Goal: Transaction & Acquisition: Book appointment/travel/reservation

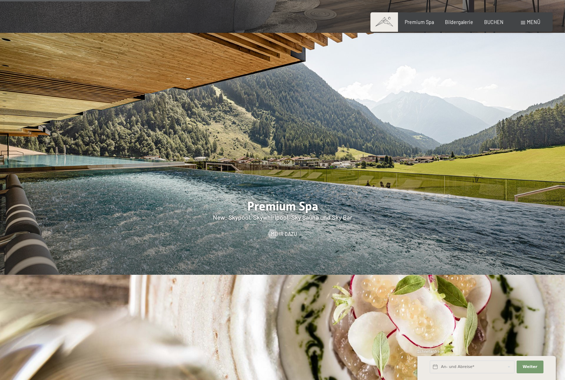
scroll to position [934, 0]
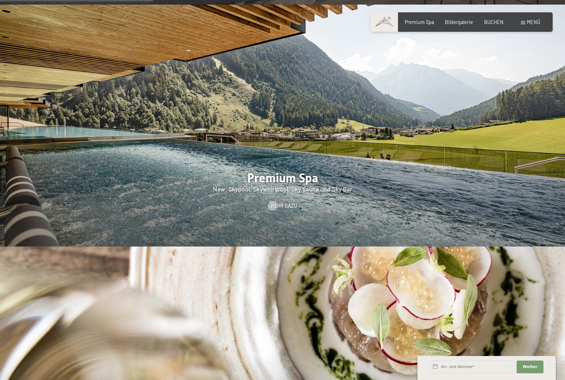
click at [423, 26] on div "Buchen Anfragen Premium Spa Bildergalerie BUCHEN Menü DE IT EN Gutschein Bilder…" at bounding box center [461, 22] width 157 height 7
click at [422, 23] on span "Premium Spa" at bounding box center [419, 21] width 29 height 6
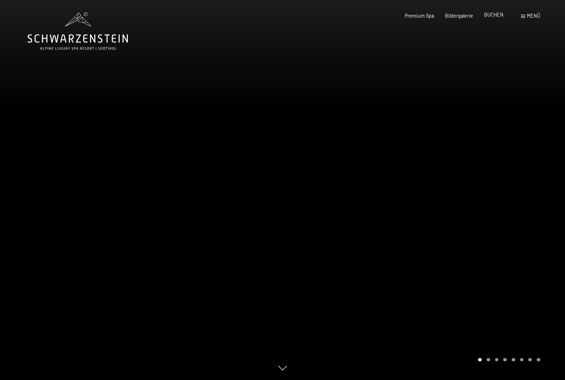
click at [495, 16] on span "BUCHEN" at bounding box center [493, 15] width 19 height 6
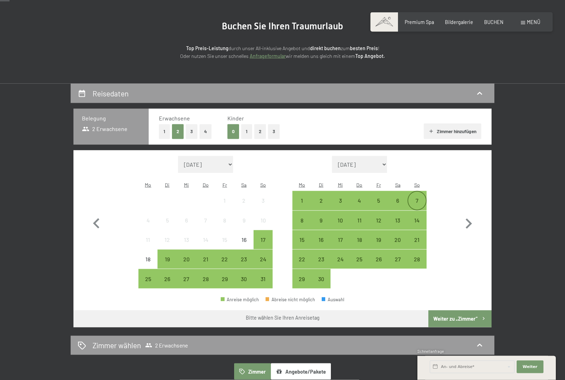
scroll to position [105, 0]
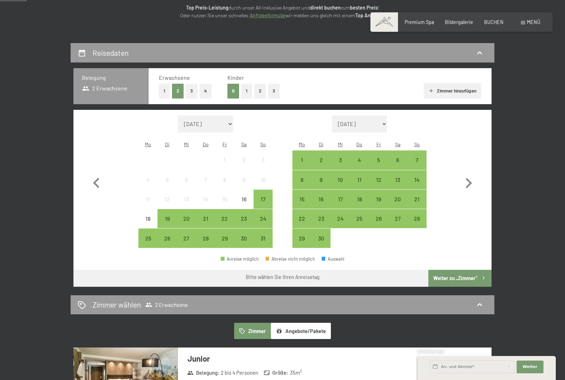
click at [246, 89] on button "1" at bounding box center [246, 91] width 11 height 14
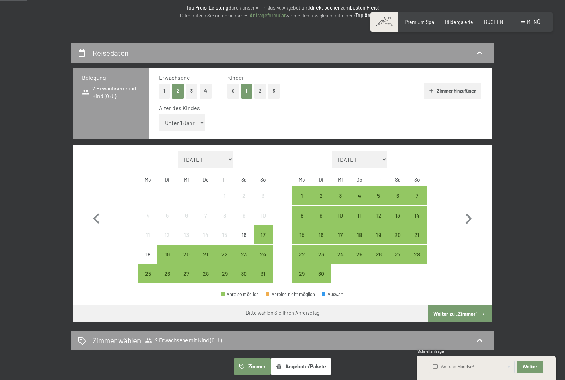
select select "1"
click at [469, 214] on icon "button" at bounding box center [469, 219] width 6 height 10
select select "2025-09-01"
select select "2025-10-01"
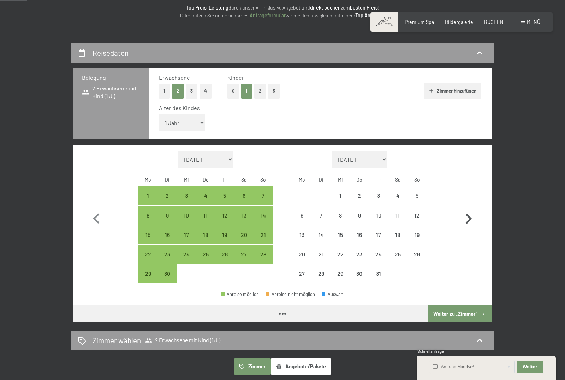
click at [469, 214] on icon "button" at bounding box center [469, 219] width 6 height 10
select select "2025-10-01"
select select "2025-11-01"
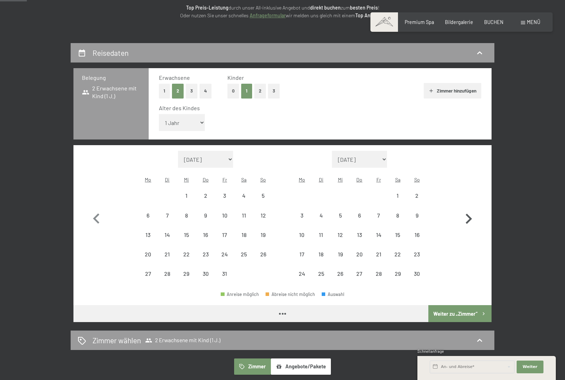
click at [469, 214] on icon "button" at bounding box center [469, 219] width 6 height 10
select select "2025-11-01"
select select "2025-12-01"
click at [355, 193] on div "4" at bounding box center [360, 202] width 18 height 18
select select "2025-11-01"
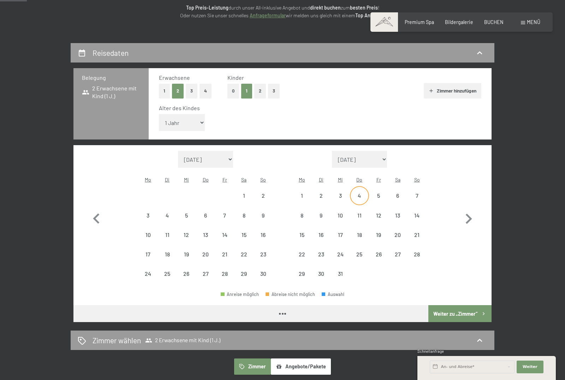
select select "2025-12-01"
click at [415, 193] on div "7" at bounding box center [417, 202] width 18 height 18
select select "2025-11-01"
select select "2025-12-01"
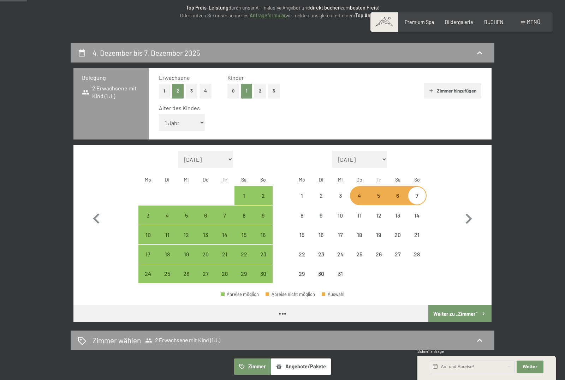
select select "2025-11-01"
select select "2025-12-01"
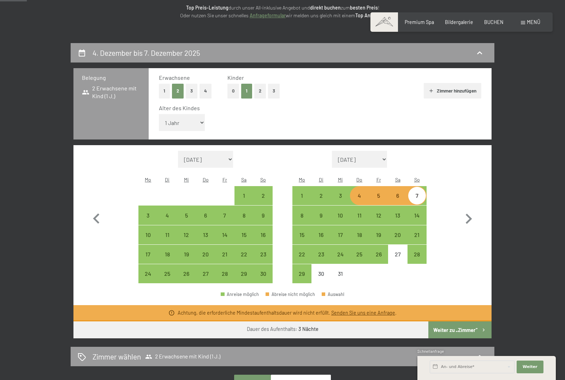
click at [457, 305] on div "Achtung, die erforderliche Mindestaufenthaltsdauer wird nicht erfüllt. Senden S…" at bounding box center [282, 313] width 418 height 16
drag, startPoint x: 456, startPoint y: 313, endPoint x: 456, endPoint y: 271, distance: 42.4
click at [456, 321] on button "Weiter zu „Zimmer“" at bounding box center [459, 329] width 63 height 17
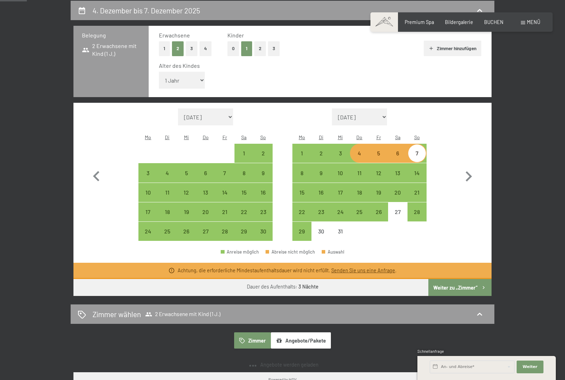
select select "2025-11-01"
select select "2025-12-01"
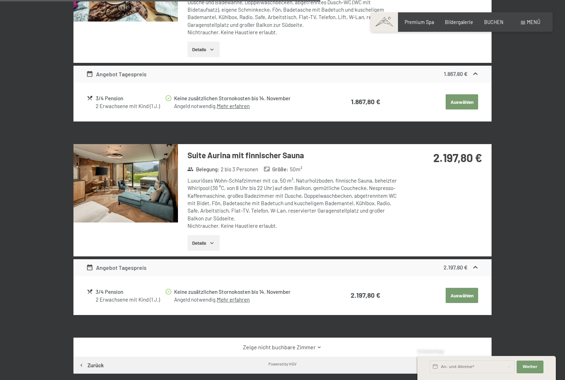
scroll to position [646, 0]
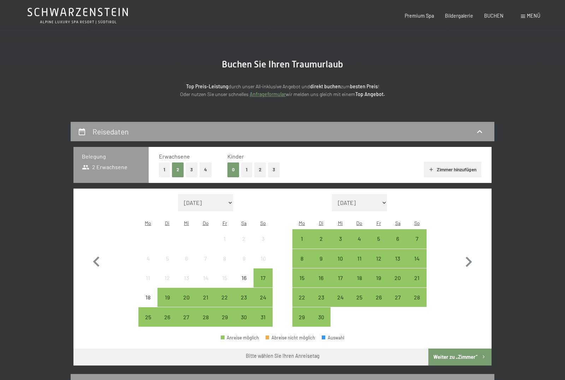
scroll to position [38, 0]
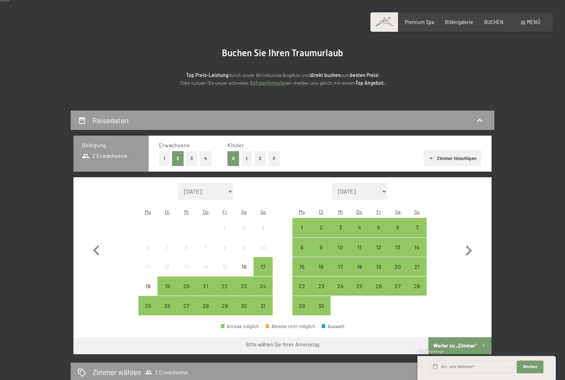
click at [247, 159] on button "1" at bounding box center [246, 158] width 11 height 14
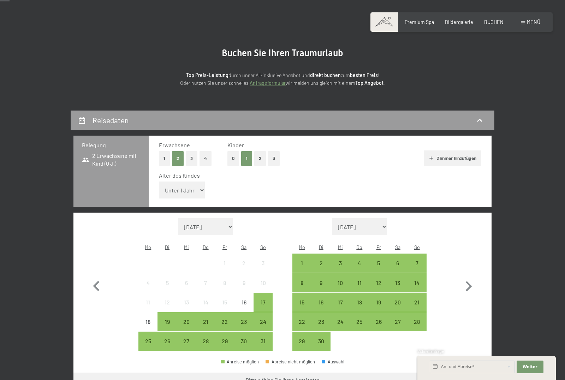
select select "1"
click at [469, 276] on icon "button" at bounding box center [468, 286] width 20 height 20
select select "2025-09-01"
select select "2025-10-01"
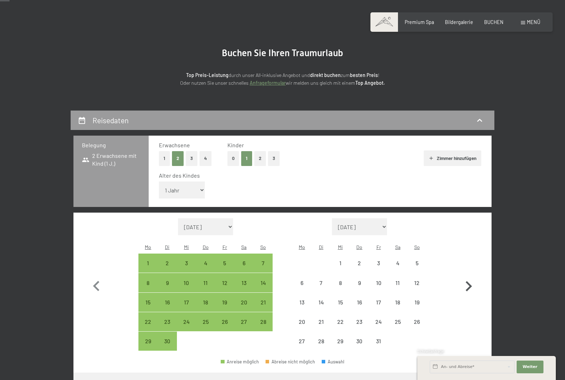
click at [469, 276] on icon "button" at bounding box center [468, 286] width 20 height 20
select select "2025-10-01"
select select "2025-11-01"
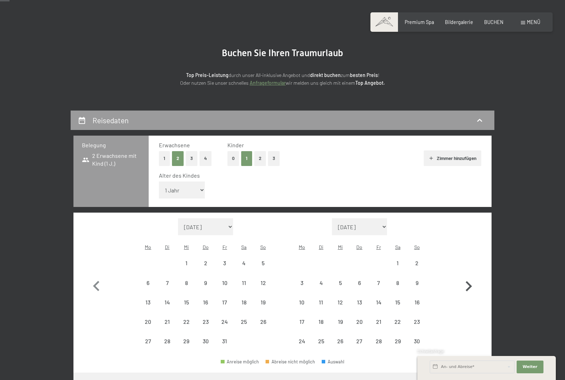
click at [469, 276] on icon "button" at bounding box center [468, 286] width 20 height 20
select select "2025-11-01"
select select "2025-12-01"
select select "2025-11-01"
select select "2025-12-01"
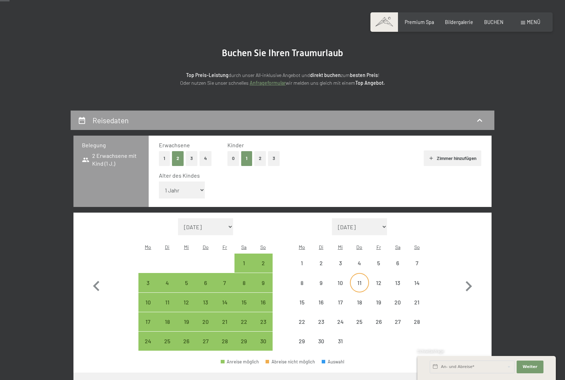
click at [359, 280] on div "11" at bounding box center [360, 289] width 18 height 18
select select "2025-11-01"
select select "2025-12-01"
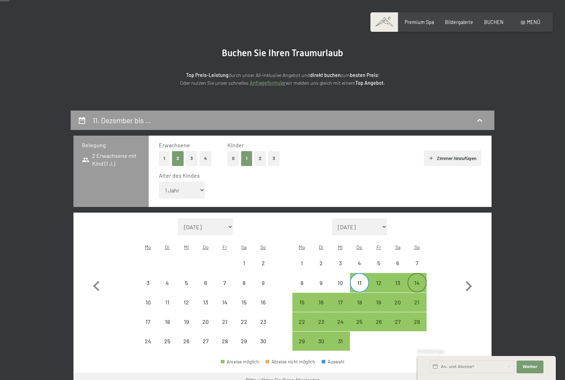
click at [417, 280] on div "14" at bounding box center [417, 289] width 18 height 18
select select "2025-11-01"
select select "2025-12-01"
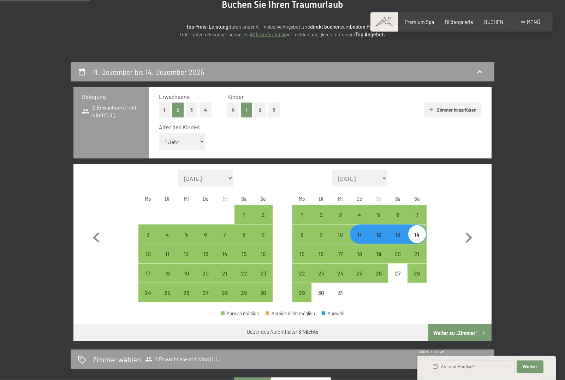
scroll to position [133, 0]
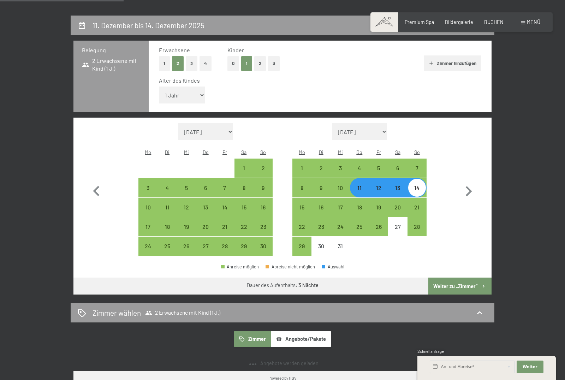
click at [454, 277] on button "Weiter zu „Zimmer“" at bounding box center [459, 285] width 63 height 17
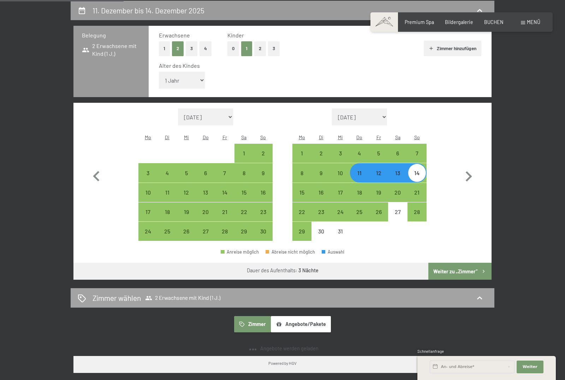
select select "2025-11-01"
select select "2025-12-01"
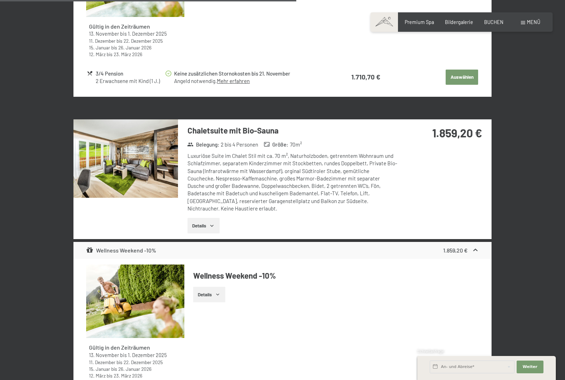
scroll to position [1670, 0]
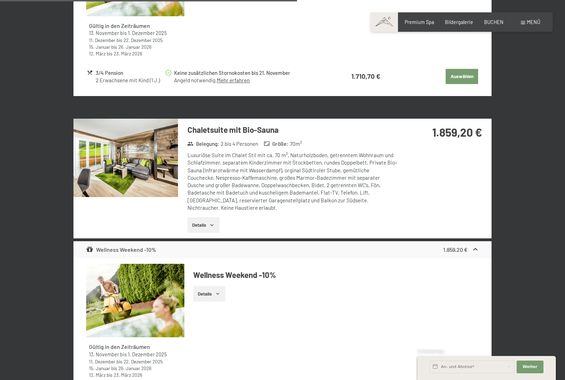
click at [145, 154] on img at bounding box center [125, 158] width 104 height 78
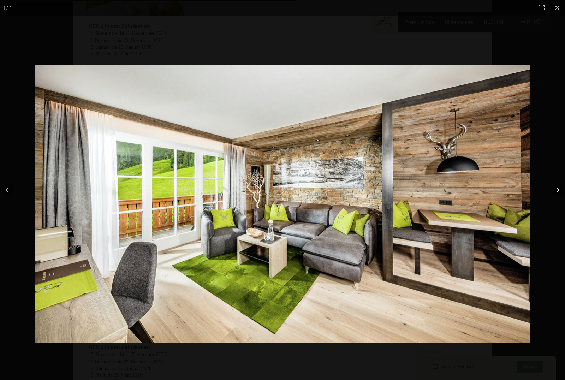
click at [554, 204] on button "button" at bounding box center [552, 189] width 25 height 35
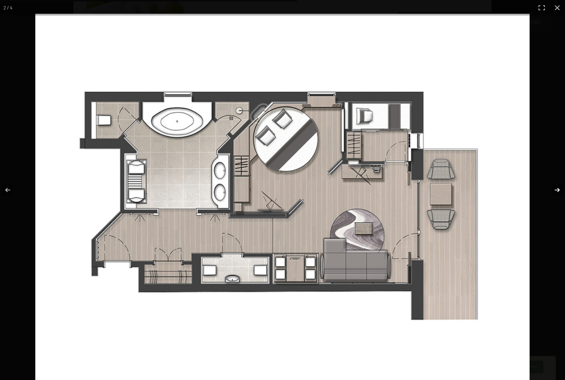
click at [556, 205] on button "button" at bounding box center [552, 189] width 25 height 35
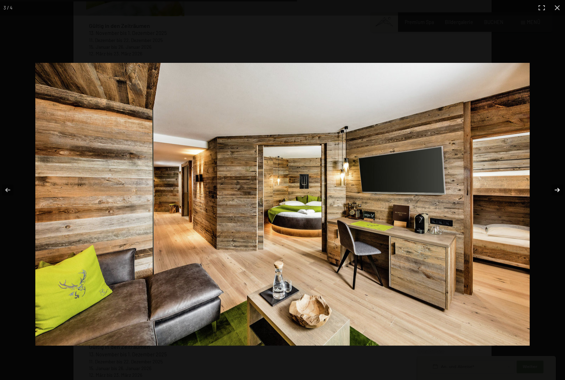
click at [556, 205] on button "button" at bounding box center [552, 189] width 25 height 35
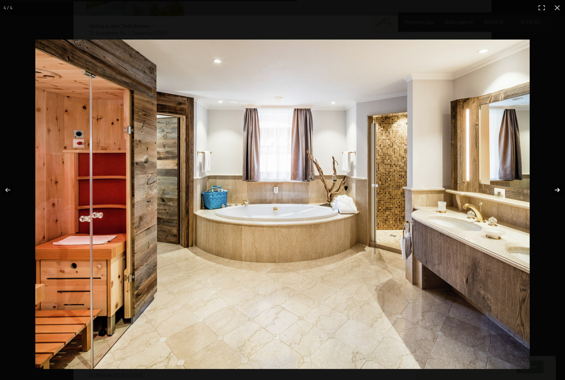
click at [556, 204] on button "button" at bounding box center [552, 189] width 25 height 35
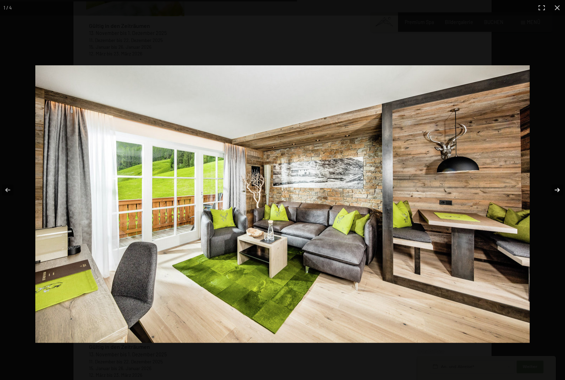
click at [556, 204] on button "button" at bounding box center [552, 189] width 25 height 35
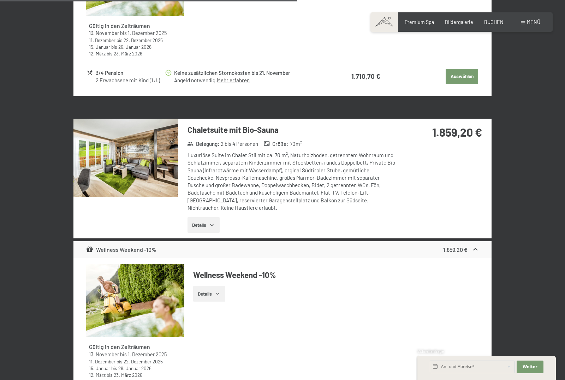
click at [0, 0] on button "button" at bounding box center [0, 0] width 0 height 0
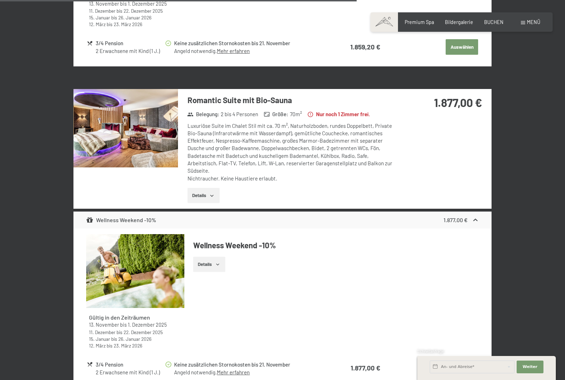
scroll to position [2024, 0]
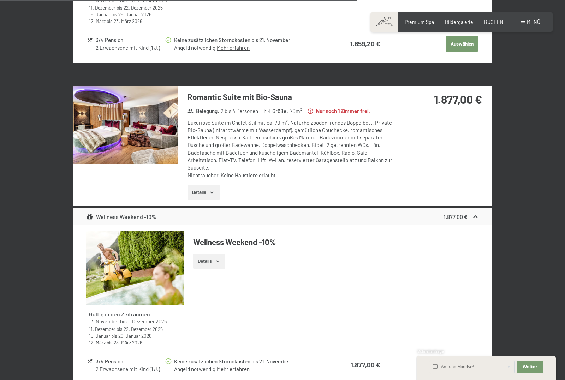
click at [124, 118] on img at bounding box center [125, 125] width 104 height 78
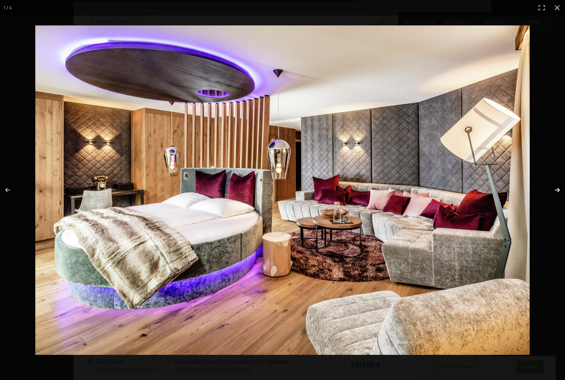
click at [559, 190] on button "button" at bounding box center [552, 189] width 25 height 35
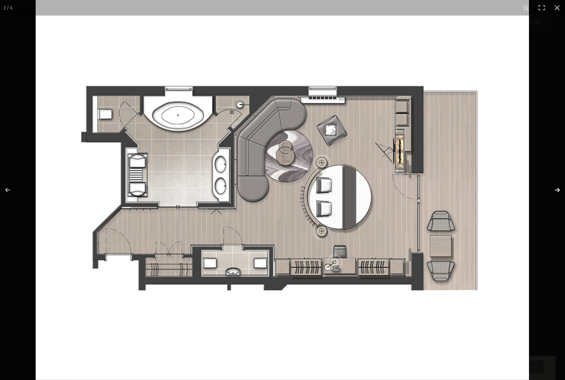
click at [559, 190] on button "button" at bounding box center [552, 189] width 25 height 35
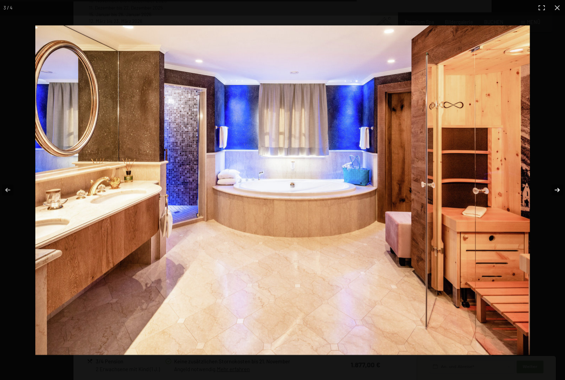
click at [559, 190] on button "button" at bounding box center [552, 189] width 25 height 35
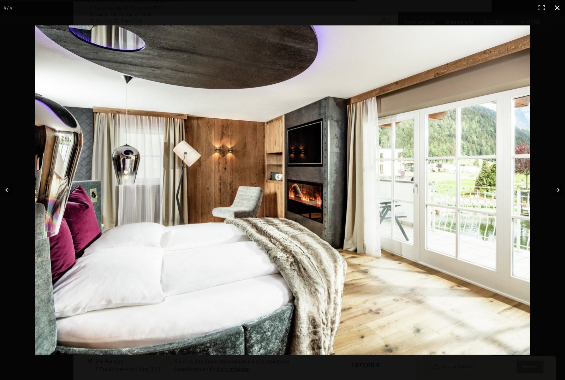
click at [558, 6] on button "button" at bounding box center [557, 8] width 16 height 16
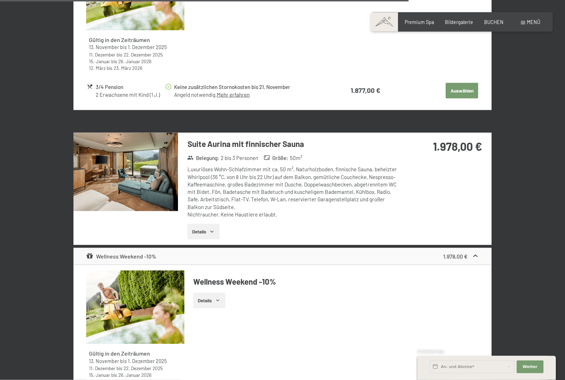
scroll to position [2299, 0]
click at [133, 151] on img at bounding box center [125, 171] width 104 height 78
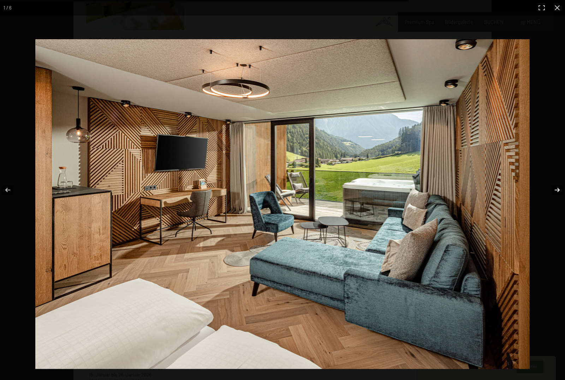
click at [557, 204] on button "button" at bounding box center [552, 189] width 25 height 35
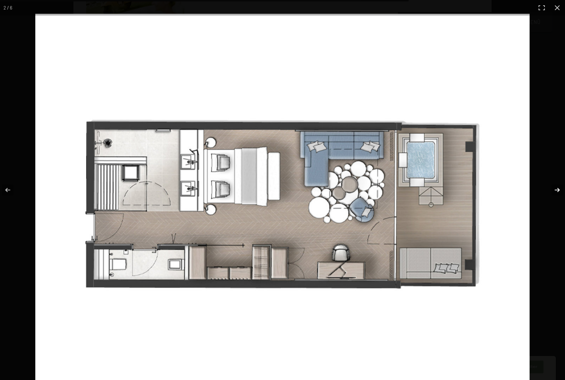
click at [559, 204] on button "button" at bounding box center [552, 189] width 25 height 35
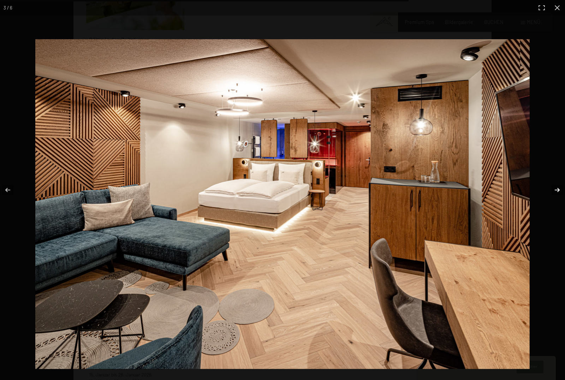
click at [559, 204] on button "button" at bounding box center [552, 189] width 25 height 35
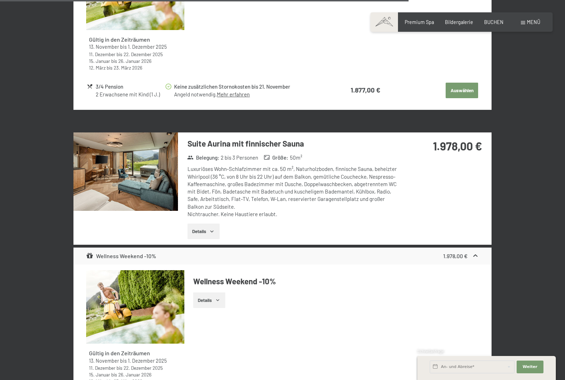
click at [0, 0] on button "button" at bounding box center [0, 0] width 0 height 0
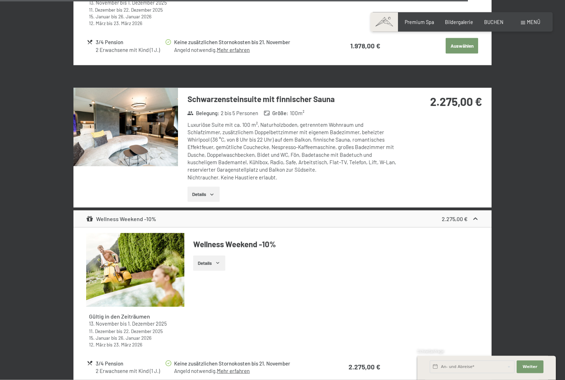
scroll to position [2654, 0]
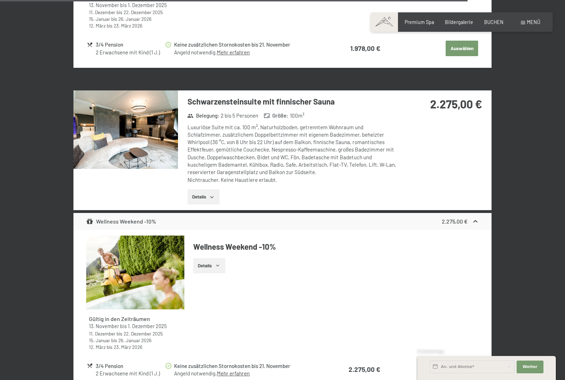
click at [152, 116] on img at bounding box center [125, 129] width 104 height 78
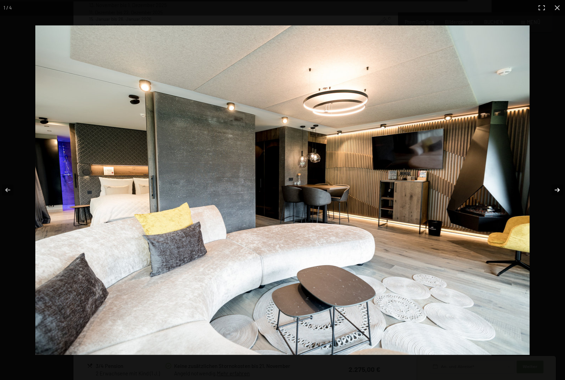
click at [557, 190] on button "button" at bounding box center [552, 189] width 25 height 35
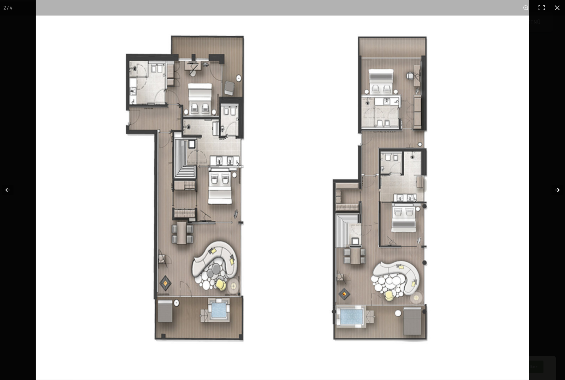
click at [560, 190] on button "button" at bounding box center [552, 189] width 25 height 35
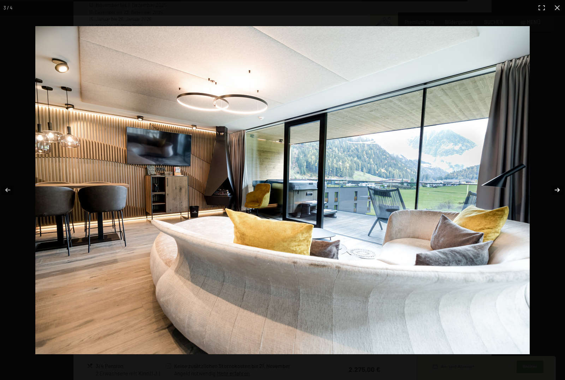
click at [560, 190] on button "button" at bounding box center [552, 189] width 25 height 35
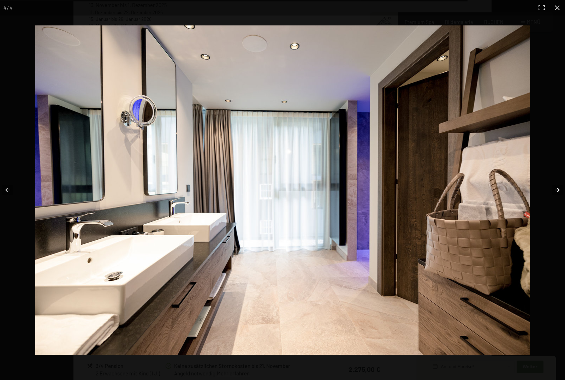
click at [560, 190] on button "button" at bounding box center [552, 189] width 25 height 35
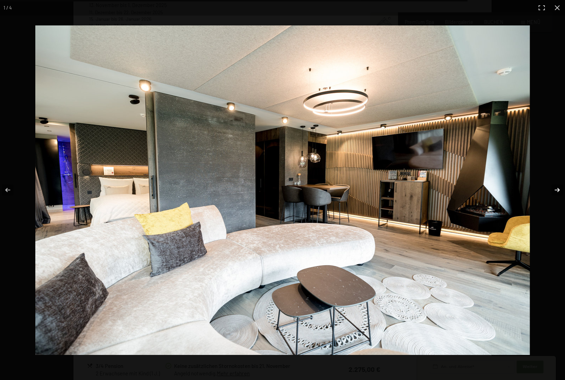
click at [560, 190] on button "button" at bounding box center [552, 189] width 25 height 35
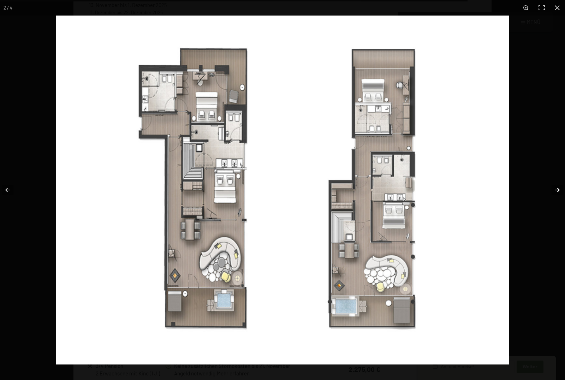
click at [560, 190] on button "button" at bounding box center [552, 189] width 25 height 35
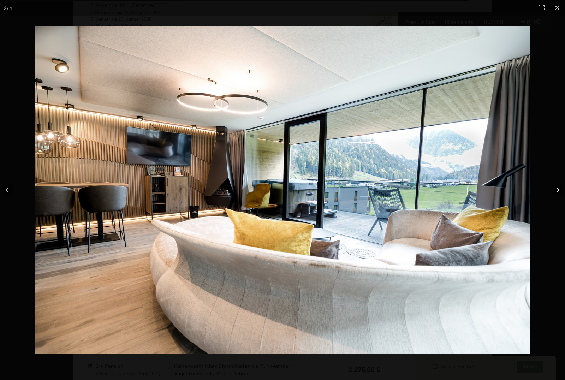
click at [560, 190] on button "button" at bounding box center [552, 189] width 25 height 35
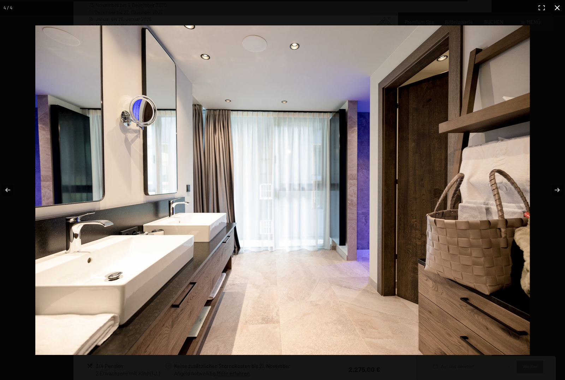
click at [558, 7] on button "button" at bounding box center [557, 8] width 16 height 16
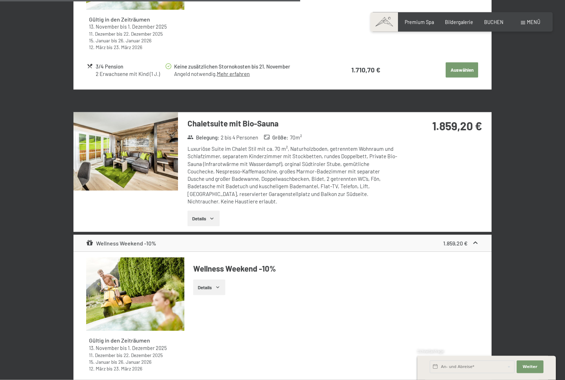
scroll to position [1669, 0]
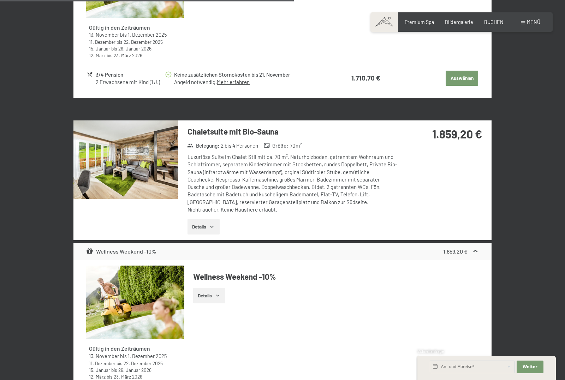
click at [154, 134] on img at bounding box center [125, 159] width 104 height 78
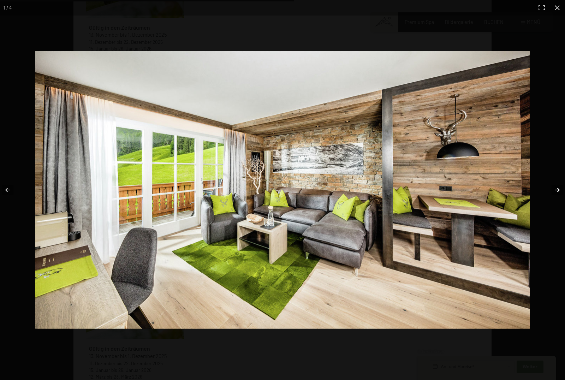
click at [559, 190] on button "button" at bounding box center [552, 189] width 25 height 35
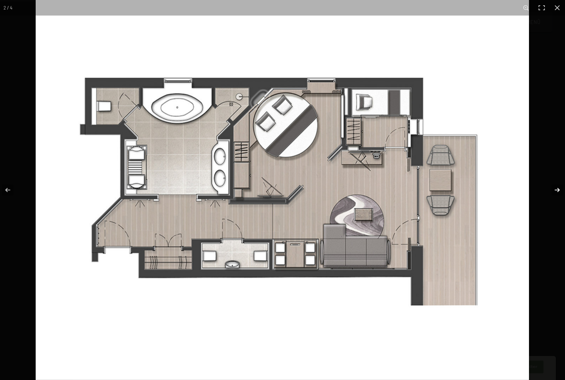
click at [557, 190] on button "button" at bounding box center [552, 189] width 25 height 35
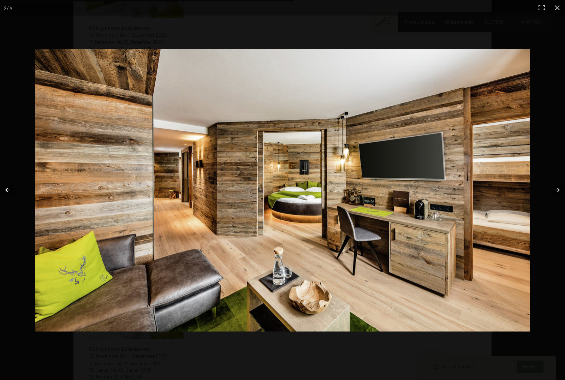
click at [7, 190] on button "button" at bounding box center [12, 189] width 25 height 35
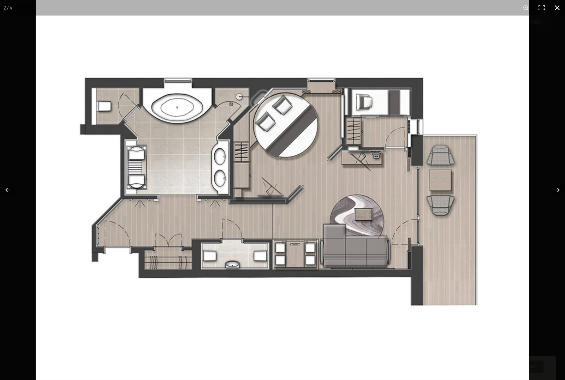
click at [558, 8] on button "button" at bounding box center [557, 8] width 16 height 16
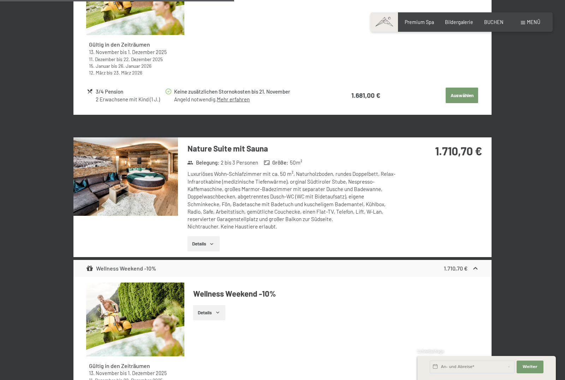
scroll to position [1330, 0]
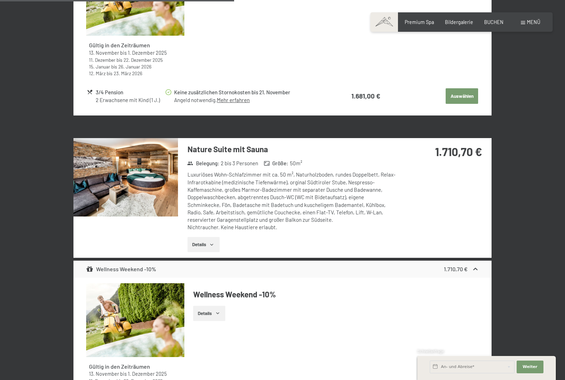
click at [136, 179] on img at bounding box center [125, 177] width 104 height 78
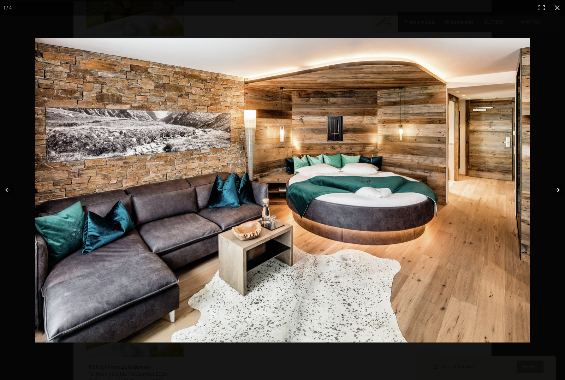
click at [557, 190] on button "button" at bounding box center [552, 189] width 25 height 35
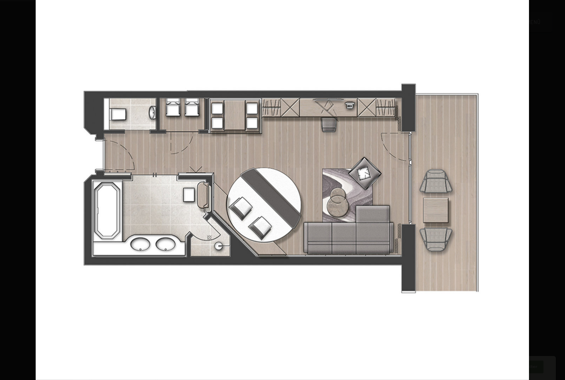
click at [557, 190] on button "button" at bounding box center [552, 189] width 25 height 35
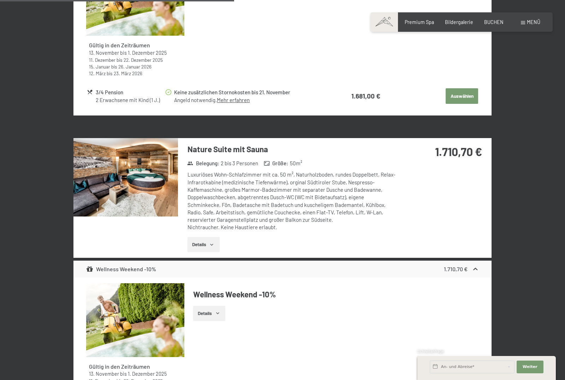
click at [0, 0] on button "button" at bounding box center [0, 0] width 0 height 0
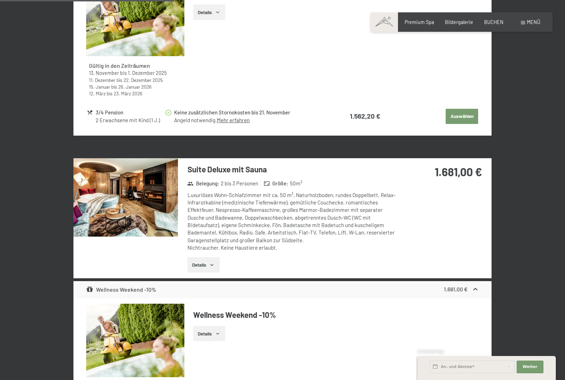
scroll to position [987, 0]
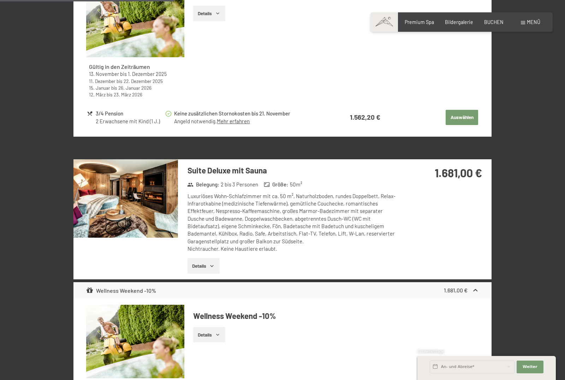
click at [131, 172] on img at bounding box center [125, 198] width 104 height 78
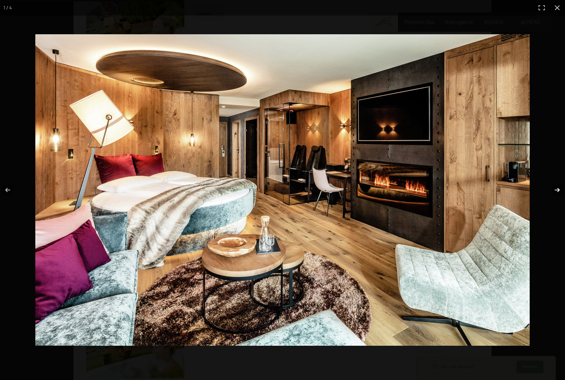
click at [557, 192] on button "button" at bounding box center [552, 189] width 25 height 35
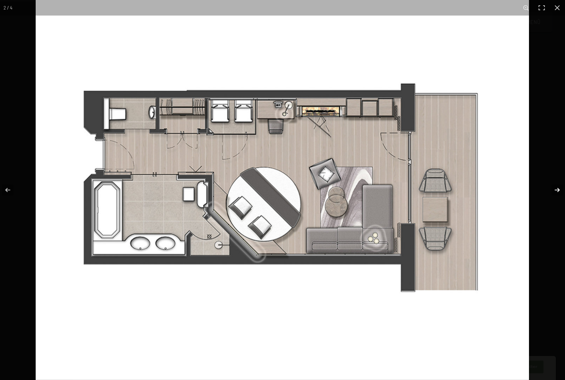
click at [558, 189] on button "button" at bounding box center [552, 189] width 25 height 35
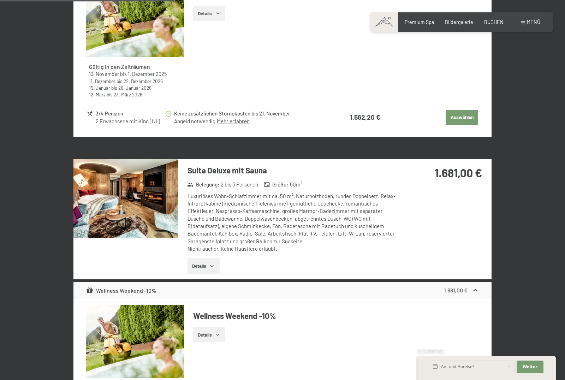
click at [0, 0] on button "button" at bounding box center [0, 0] width 0 height 0
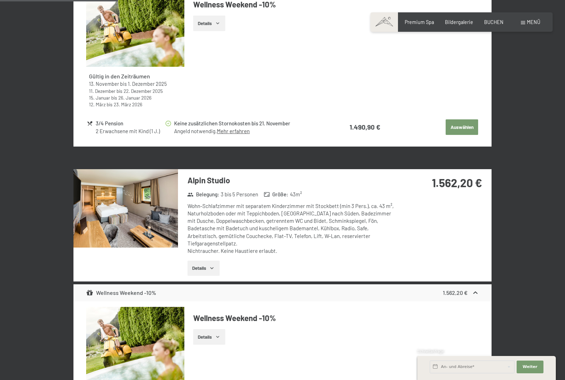
scroll to position [660, 0]
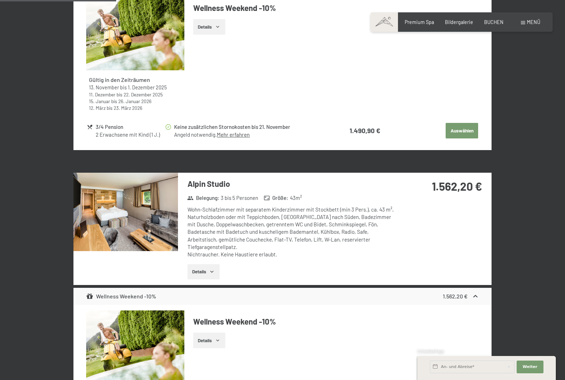
click at [143, 209] on img at bounding box center [125, 212] width 104 height 78
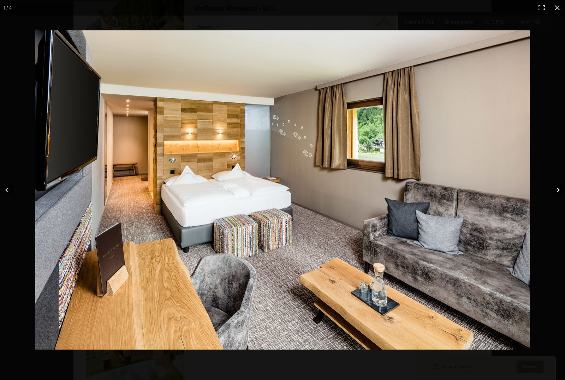
click at [559, 191] on button "button" at bounding box center [552, 189] width 25 height 35
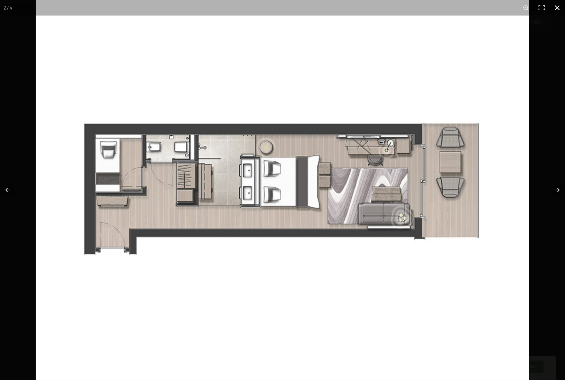
click at [556, 6] on button "button" at bounding box center [557, 8] width 16 height 16
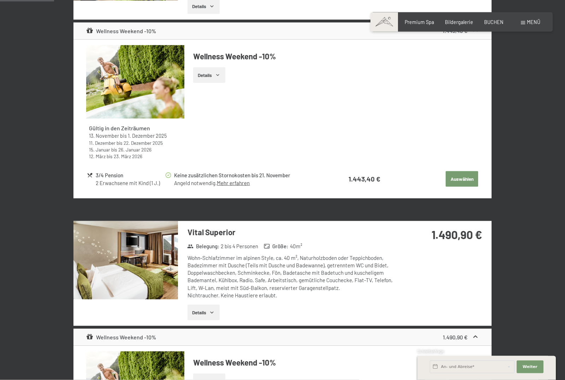
scroll to position [306, 0]
click at [152, 243] on img at bounding box center [125, 260] width 104 height 78
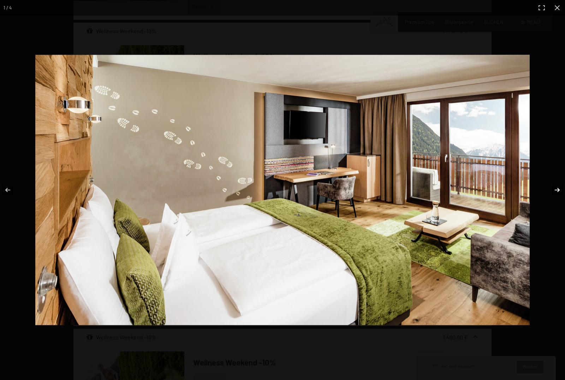
click at [557, 190] on button "button" at bounding box center [552, 189] width 25 height 35
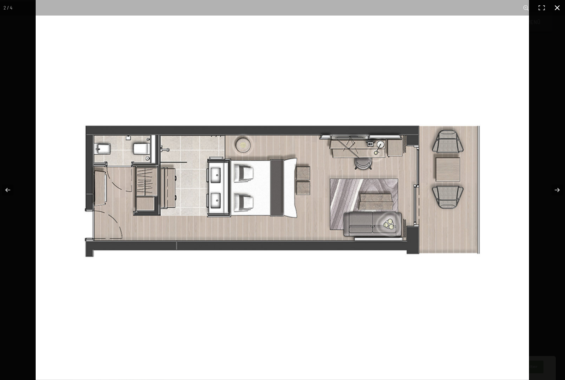
click at [557, 6] on button "button" at bounding box center [557, 8] width 16 height 16
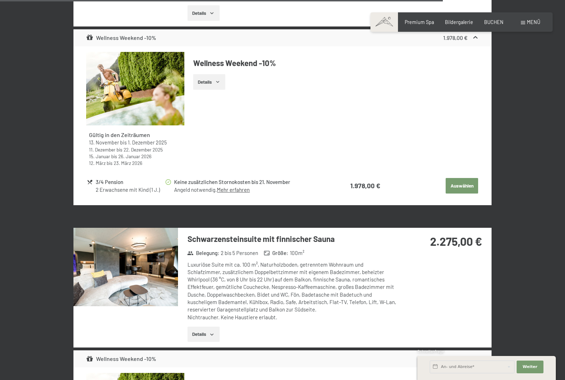
scroll to position [2513, 0]
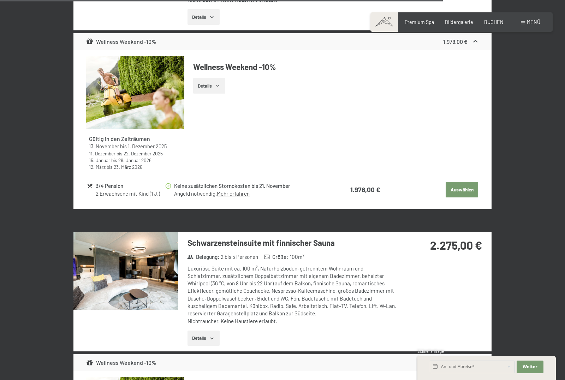
click at [214, 214] on label "Einwilligung Marketing*" at bounding box center [241, 209] width 62 height 7
click at [210, 214] on input "Einwilligung Marketing*" at bounding box center [206, 209] width 7 height 7
checkbox input "false"
click at [130, 240] on img at bounding box center [125, 271] width 104 height 78
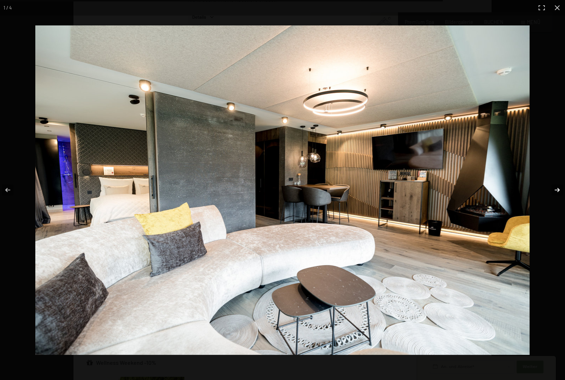
click at [558, 192] on button "button" at bounding box center [552, 189] width 25 height 35
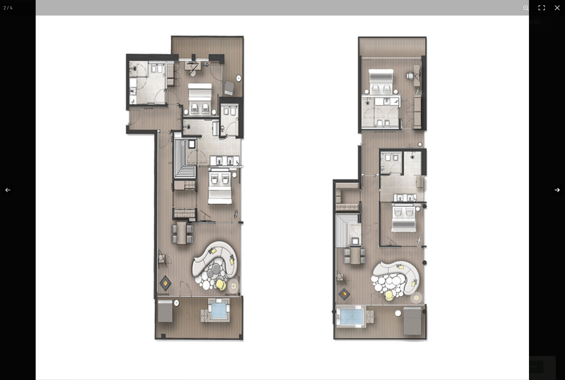
click at [559, 189] on button "button" at bounding box center [552, 189] width 25 height 35
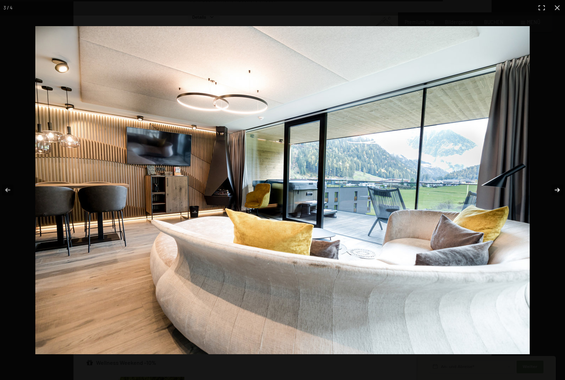
click at [558, 191] on button "button" at bounding box center [552, 189] width 25 height 35
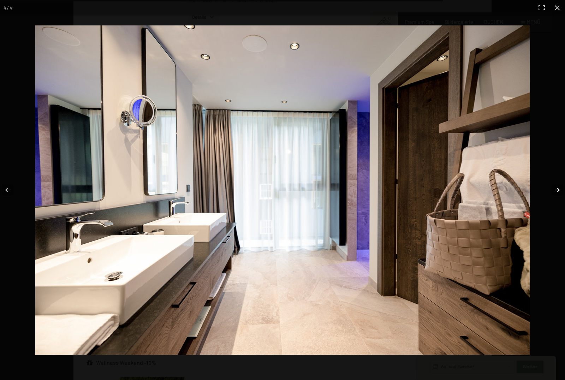
click at [558, 191] on button "button" at bounding box center [552, 189] width 25 height 35
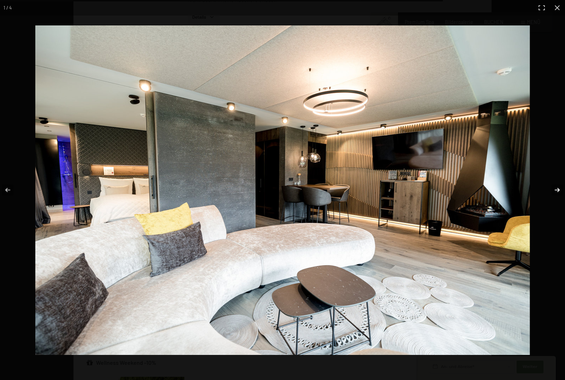
click at [559, 191] on button "button" at bounding box center [552, 189] width 25 height 35
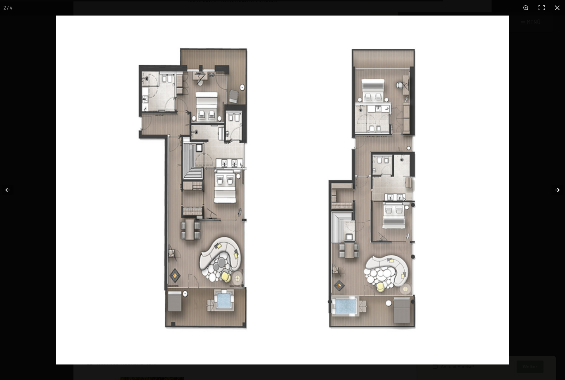
click at [559, 191] on button "button" at bounding box center [552, 189] width 25 height 35
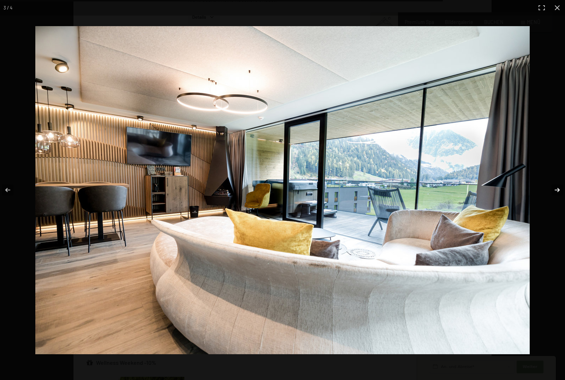
click at [559, 191] on button "button" at bounding box center [552, 189] width 25 height 35
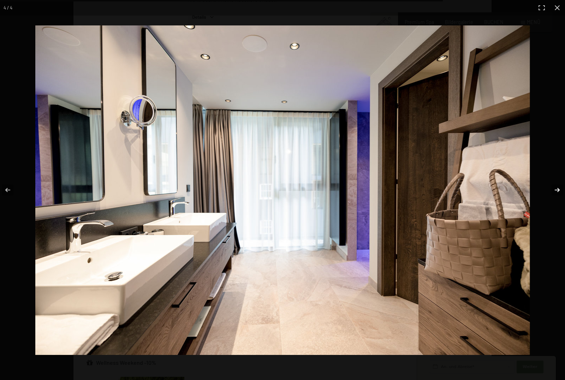
click at [559, 191] on button "button" at bounding box center [552, 189] width 25 height 35
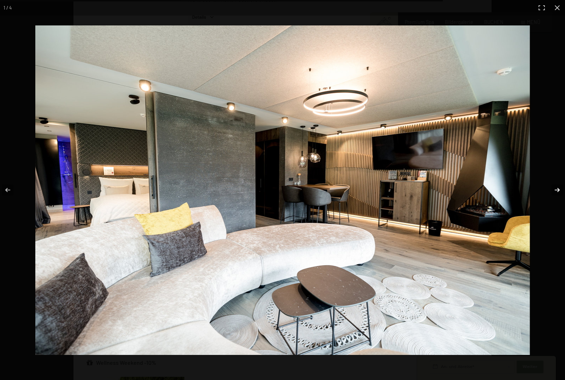
click at [559, 191] on button "button" at bounding box center [552, 189] width 25 height 35
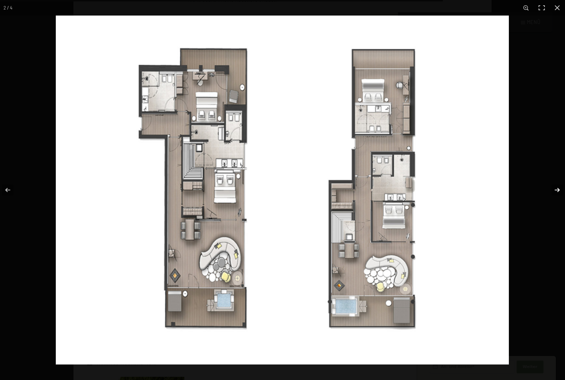
click at [559, 191] on button "button" at bounding box center [552, 189] width 25 height 35
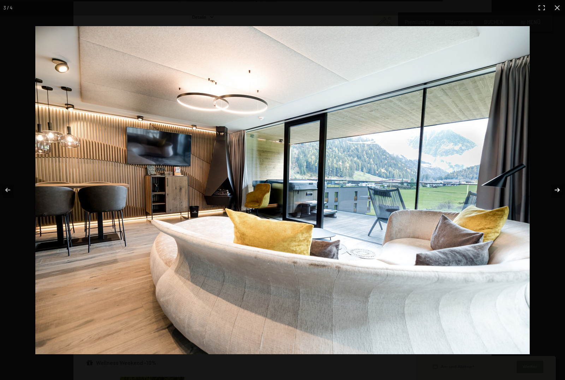
click at [559, 191] on button "button" at bounding box center [552, 189] width 25 height 35
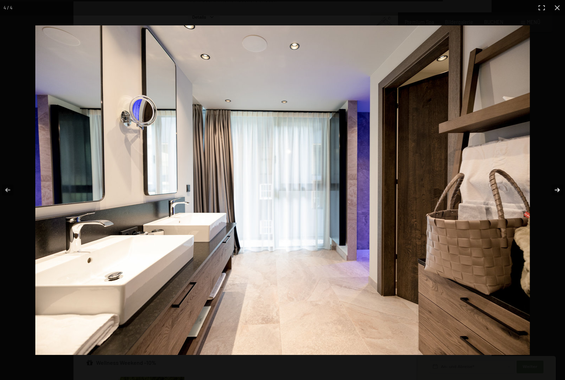
click at [559, 191] on button "button" at bounding box center [552, 189] width 25 height 35
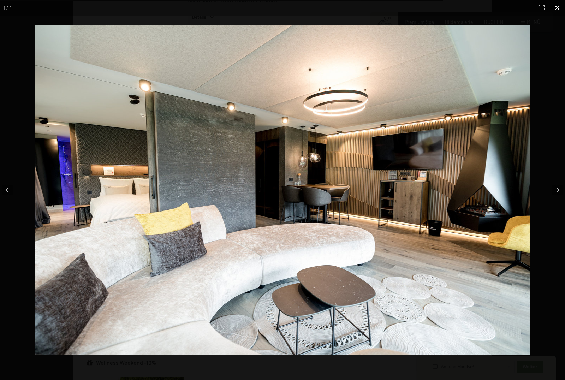
click at [558, 8] on button "button" at bounding box center [557, 8] width 16 height 16
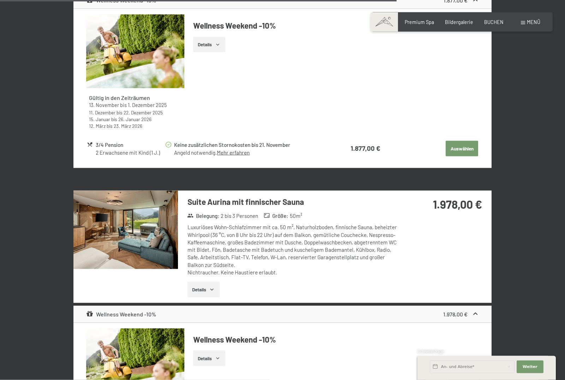
scroll to position [2239, 0]
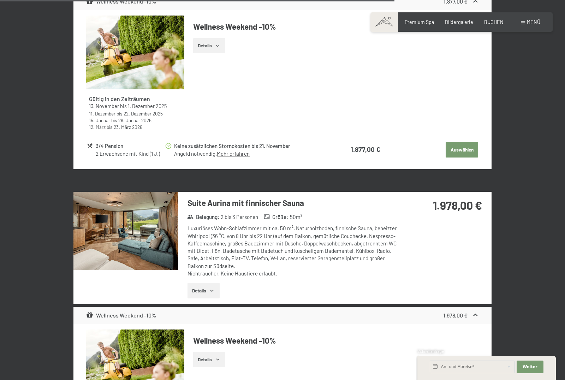
click at [150, 212] on img at bounding box center [125, 231] width 104 height 78
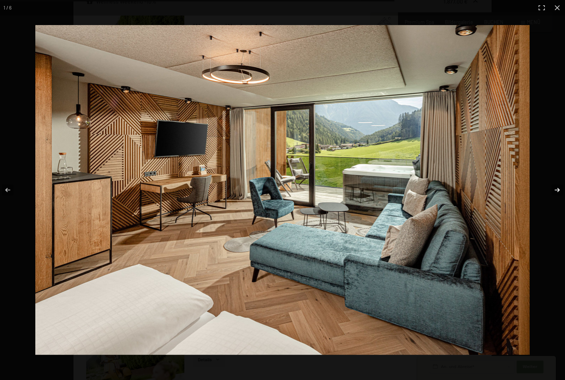
click at [558, 191] on button "button" at bounding box center [552, 189] width 25 height 35
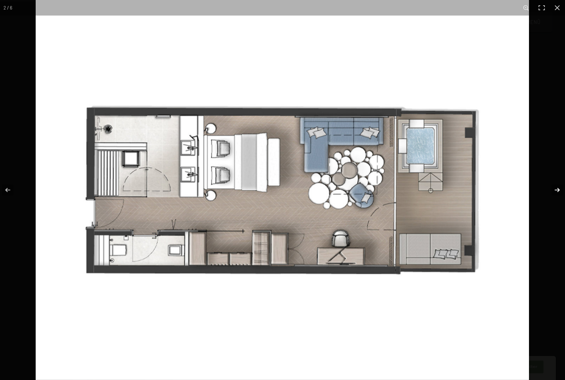
click at [559, 189] on button "button" at bounding box center [552, 189] width 25 height 35
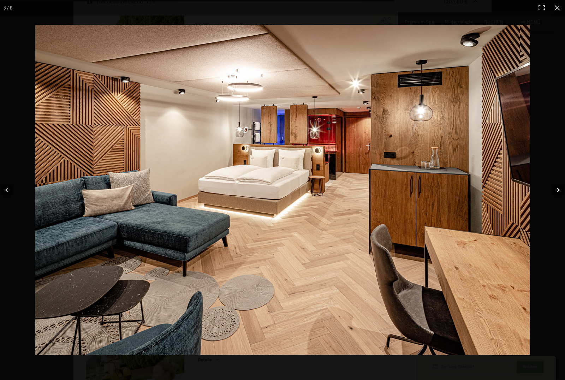
click at [558, 191] on button "button" at bounding box center [552, 189] width 25 height 35
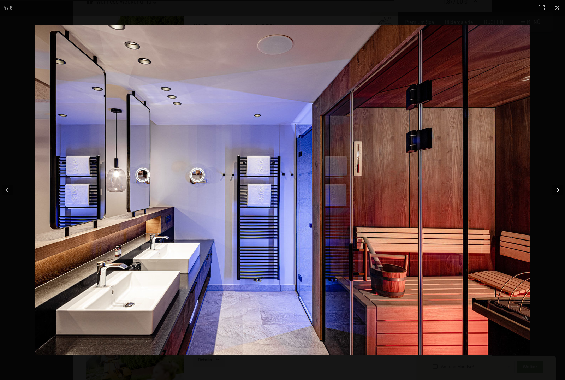
click at [557, 191] on button "button" at bounding box center [552, 189] width 25 height 35
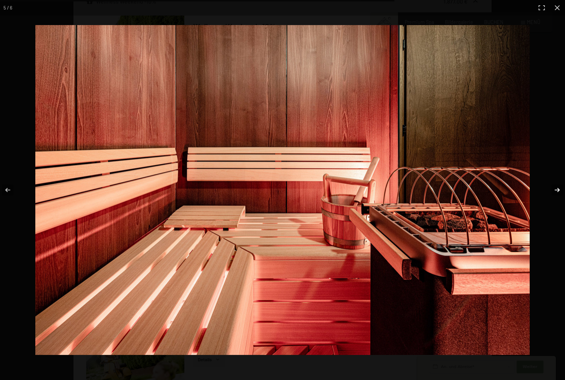
click at [557, 191] on button "button" at bounding box center [552, 189] width 25 height 35
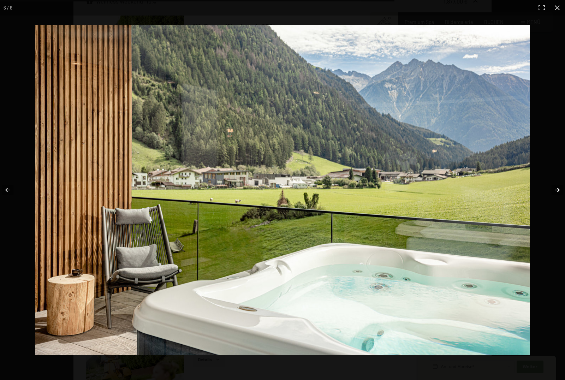
click at [557, 191] on button "button" at bounding box center [552, 189] width 25 height 35
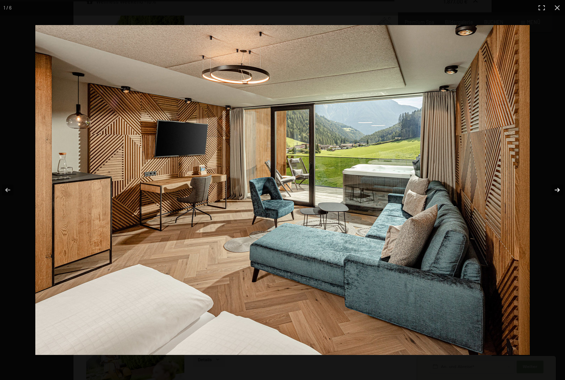
click at [557, 191] on button "button" at bounding box center [552, 189] width 25 height 35
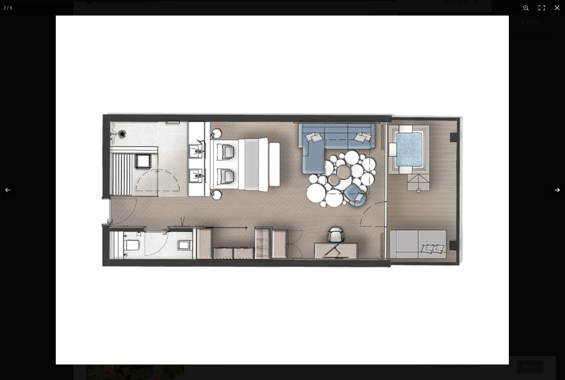
click at [557, 191] on button "button" at bounding box center [552, 189] width 25 height 35
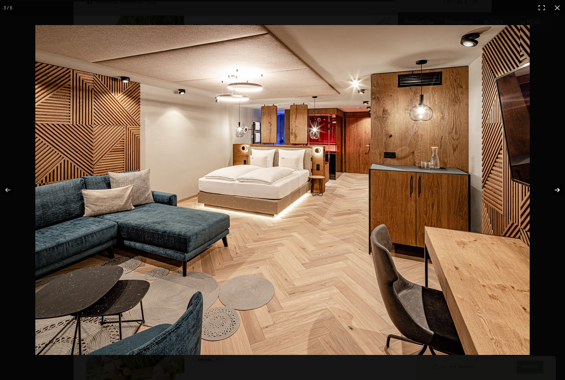
click at [557, 191] on button "button" at bounding box center [552, 189] width 25 height 35
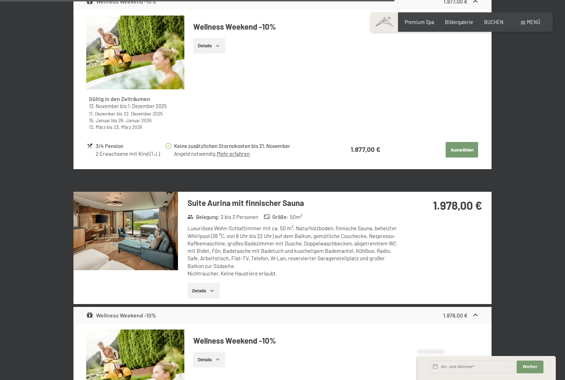
click at [0, 0] on button "button" at bounding box center [0, 0] width 0 height 0
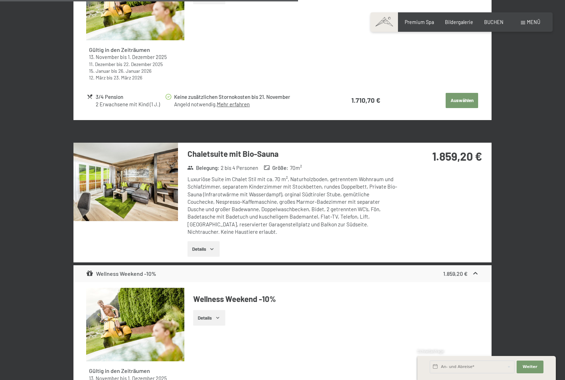
scroll to position [1644, 0]
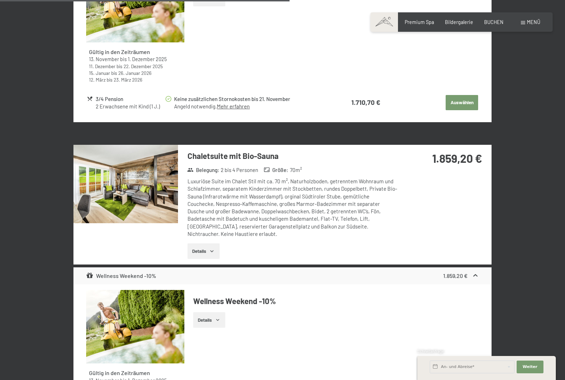
click at [237, 150] on h3 "Chaletsuite mit Bio-Sauna" at bounding box center [292, 155] width 210 height 11
click at [156, 172] on img at bounding box center [125, 184] width 104 height 78
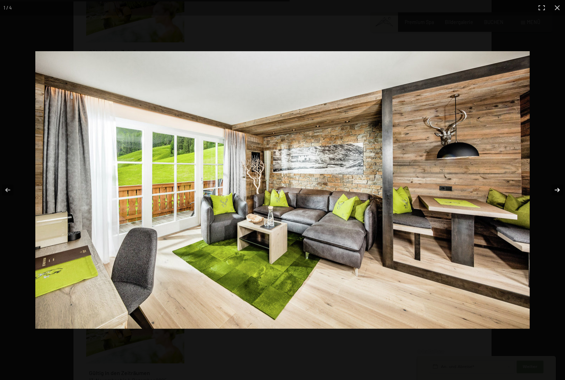
click at [556, 189] on button "button" at bounding box center [552, 189] width 25 height 35
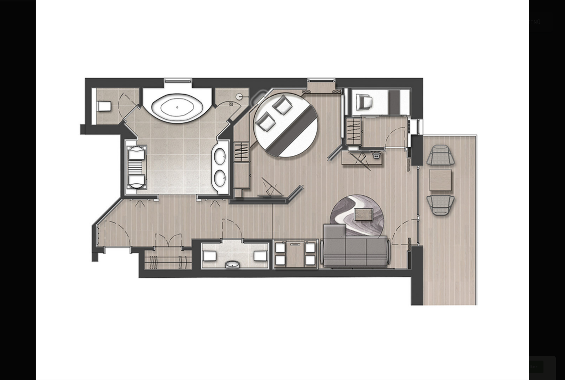
click at [556, 189] on button "button" at bounding box center [552, 189] width 25 height 35
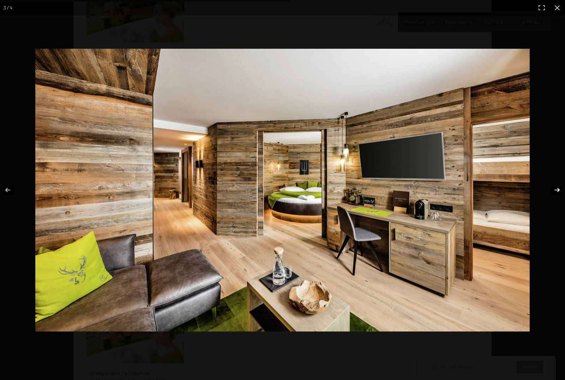
click at [556, 190] on button "button" at bounding box center [552, 189] width 25 height 35
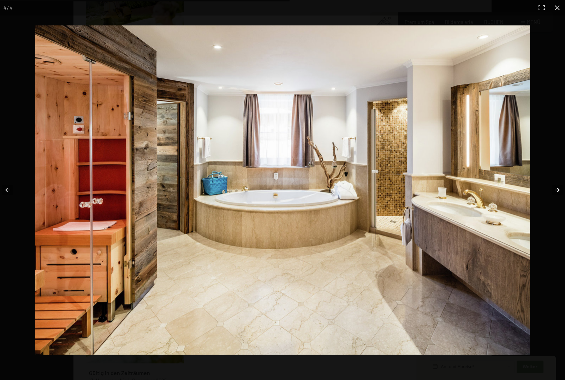
click at [556, 190] on button "button" at bounding box center [552, 189] width 25 height 35
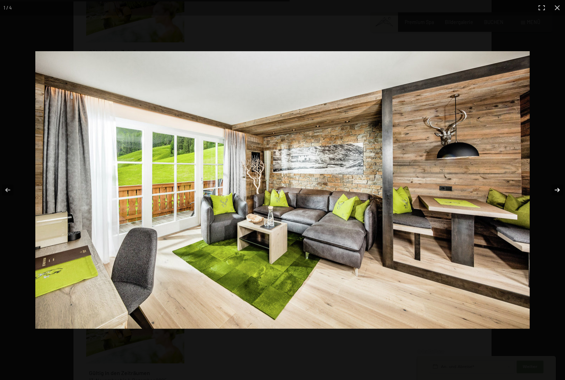
click at [556, 190] on button "button" at bounding box center [552, 189] width 25 height 35
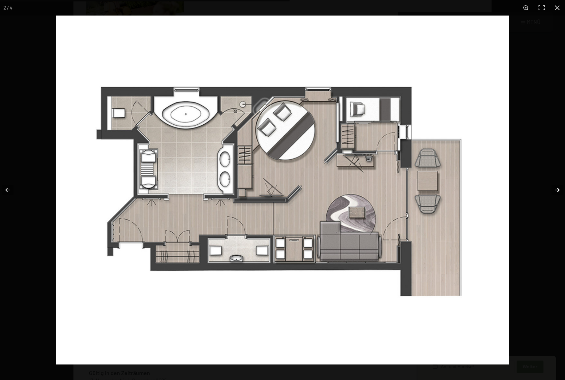
click at [556, 190] on button "button" at bounding box center [552, 189] width 25 height 35
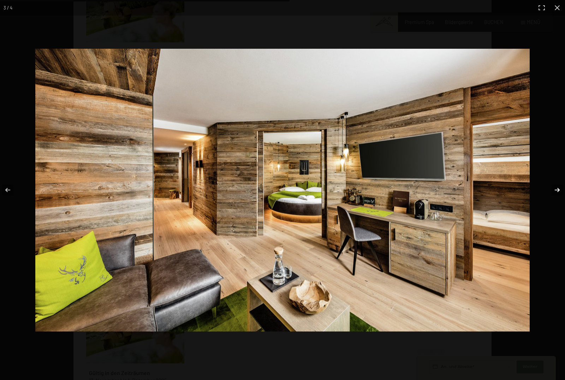
click at [556, 190] on button "button" at bounding box center [552, 189] width 25 height 35
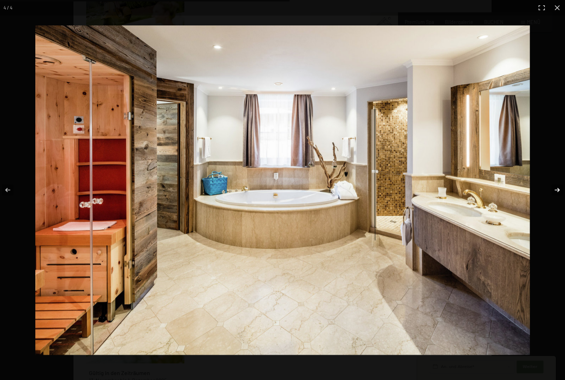
click at [556, 190] on button "button" at bounding box center [552, 189] width 25 height 35
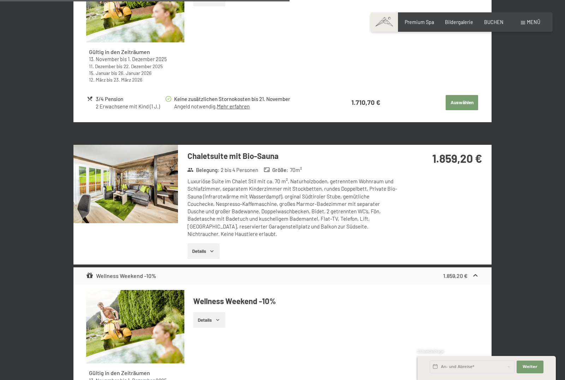
click at [0, 0] on button "button" at bounding box center [0, 0] width 0 height 0
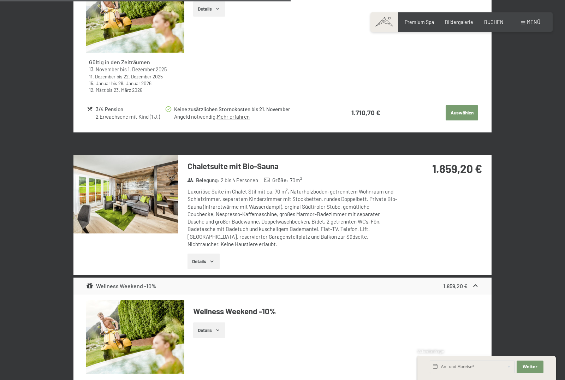
scroll to position [1635, 0]
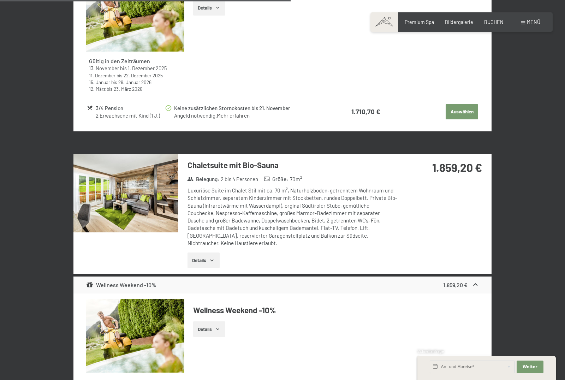
click at [376, 252] on div "Details" at bounding box center [292, 260] width 210 height 16
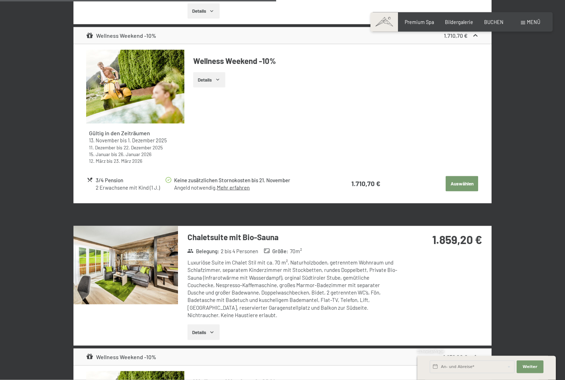
scroll to position [1562, 0]
